Goal: Task Accomplishment & Management: Complete application form

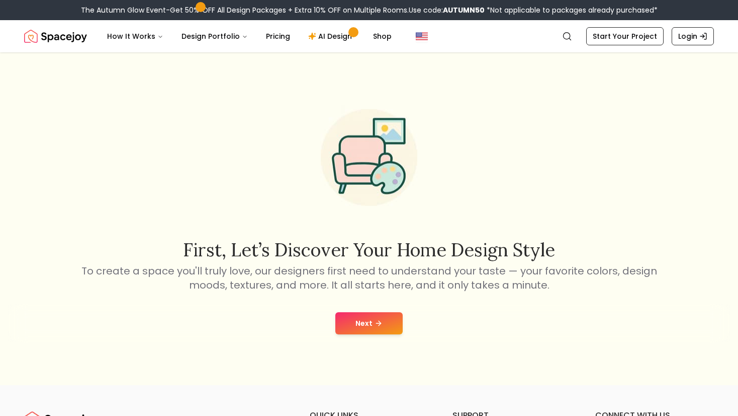
click at [368, 331] on button "Next" at bounding box center [369, 323] width 67 height 22
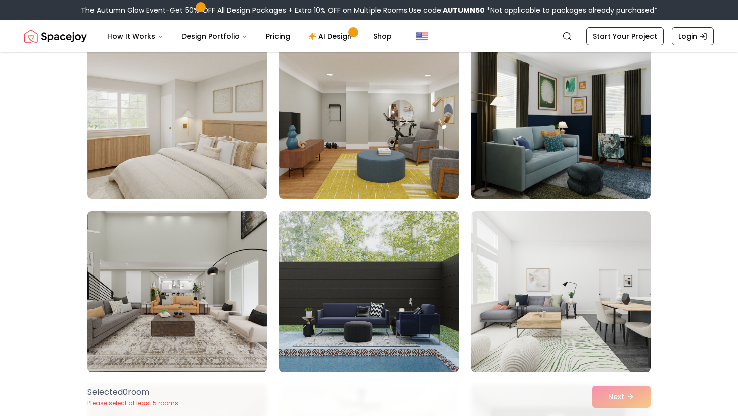
scroll to position [101, 0]
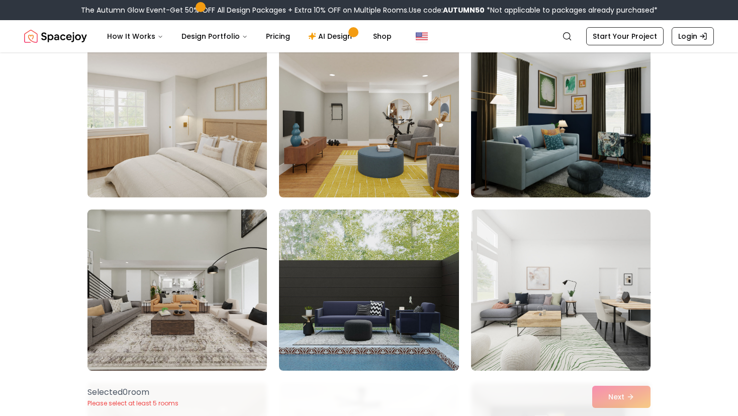
click at [174, 173] on img at bounding box center [177, 116] width 189 height 169
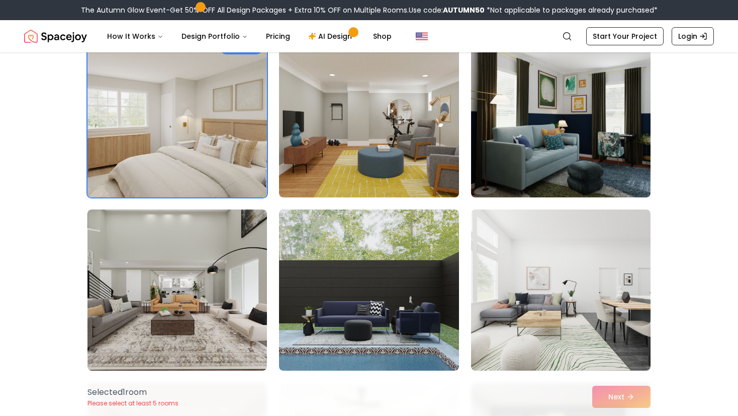
click at [627, 406] on div "Selected 1 room Please select at least 5 rooms Next" at bounding box center [369, 396] width 580 height 38
click at [625, 402] on div "Selected 1 room Please select at least 5 rooms Next" at bounding box center [369, 396] width 580 height 38
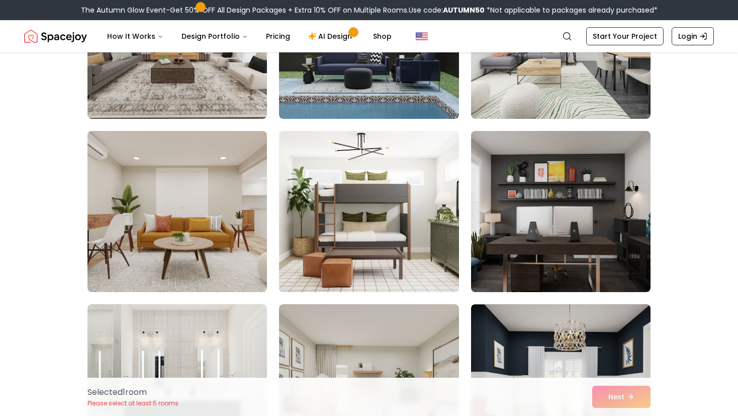
click at [372, 271] on img at bounding box center [369, 211] width 189 height 169
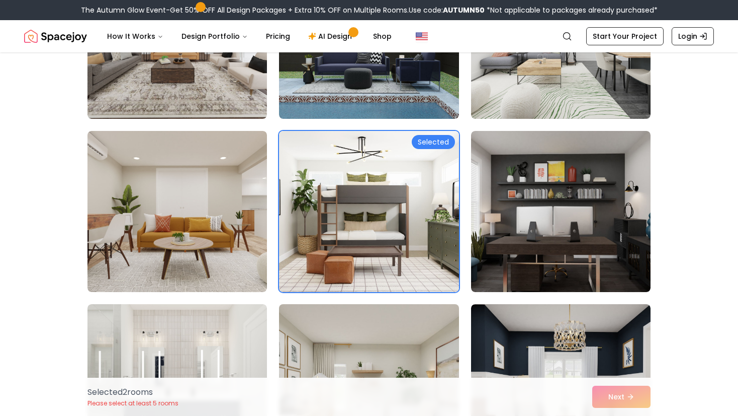
click at [411, 314] on img at bounding box center [369, 384] width 189 height 169
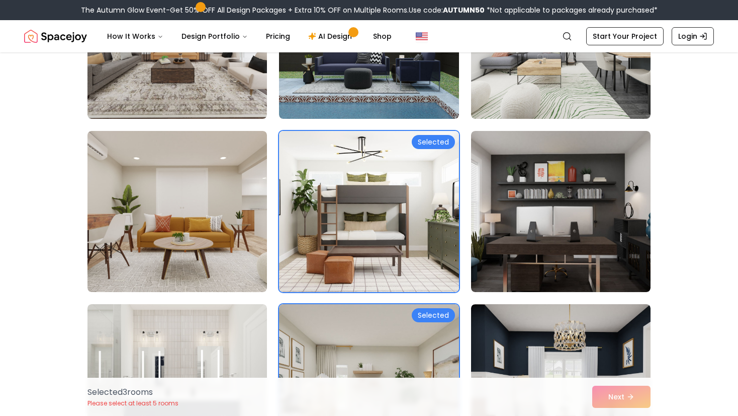
drag, startPoint x: 518, startPoint y: 300, endPoint x: 554, endPoint y: 302, distance: 36.3
click at [520, 301] on div "Selected Selected Selected" at bounding box center [369, 384] width 563 height 1199
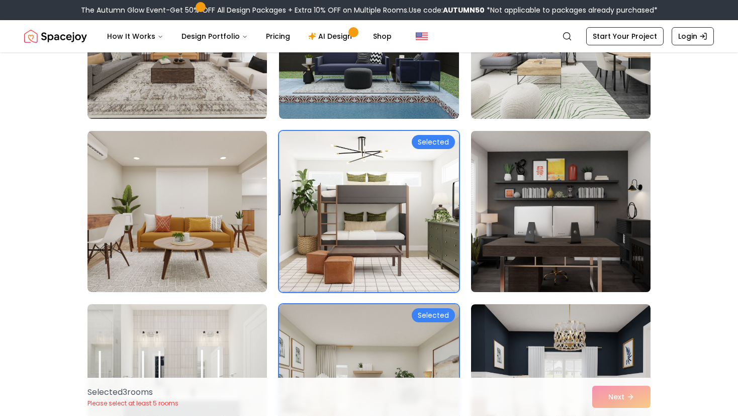
click at [549, 261] on img at bounding box center [561, 211] width 189 height 169
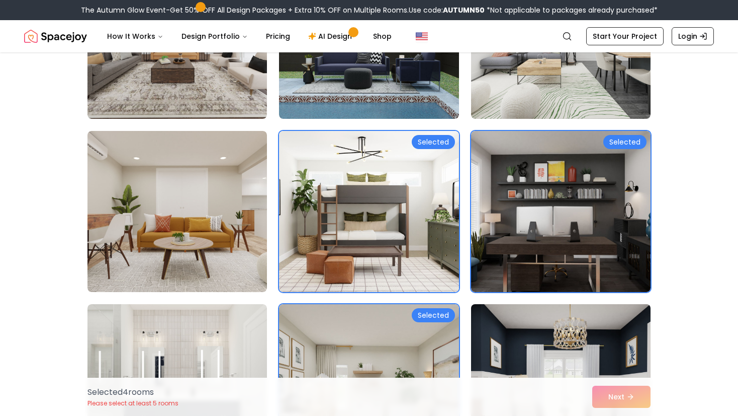
click at [565, 320] on img at bounding box center [561, 384] width 189 height 169
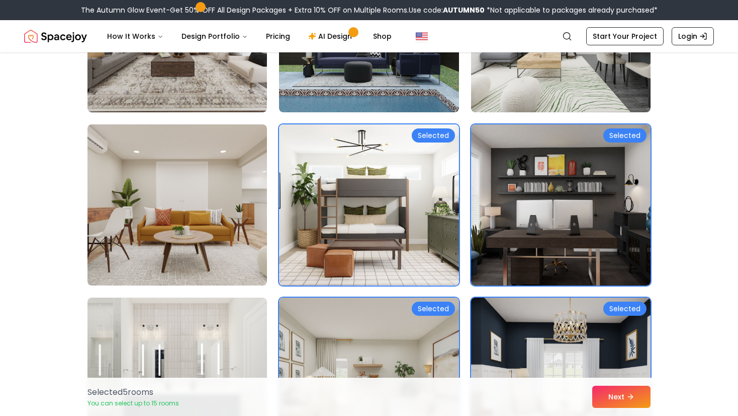
scroll to position [604, 0]
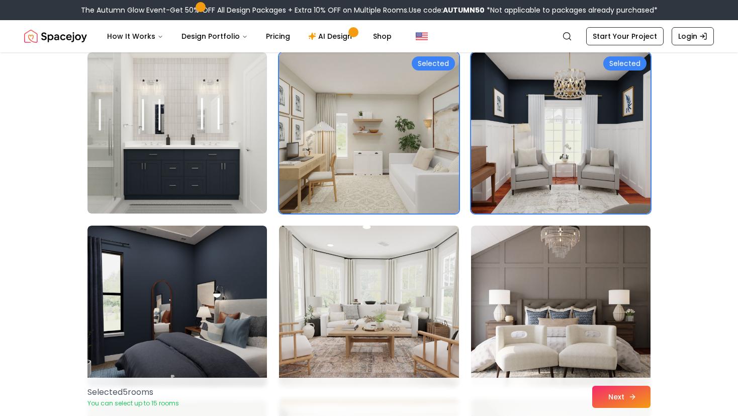
click at [621, 400] on button "Next" at bounding box center [622, 396] width 58 height 22
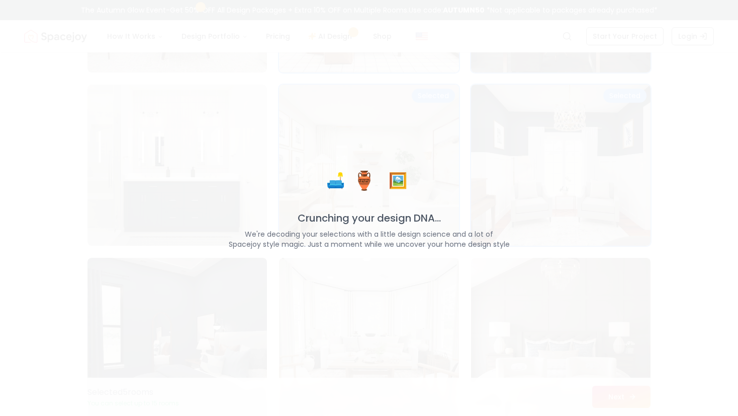
scroll to position [636, 0]
